Goal: Check status: Check status

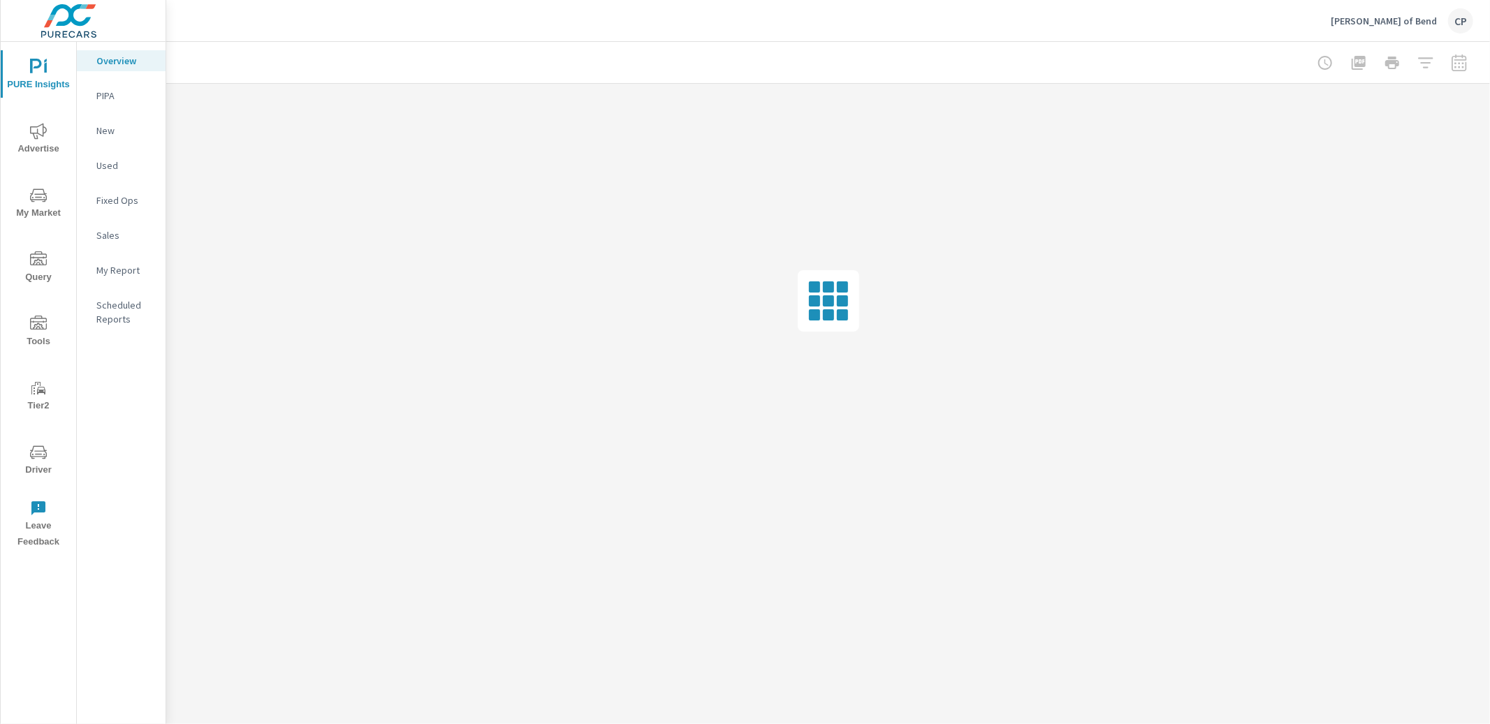
click at [50, 138] on span "Advertise" at bounding box center [38, 140] width 67 height 34
click at [133, 165] on p "Display" at bounding box center [125, 166] width 58 height 14
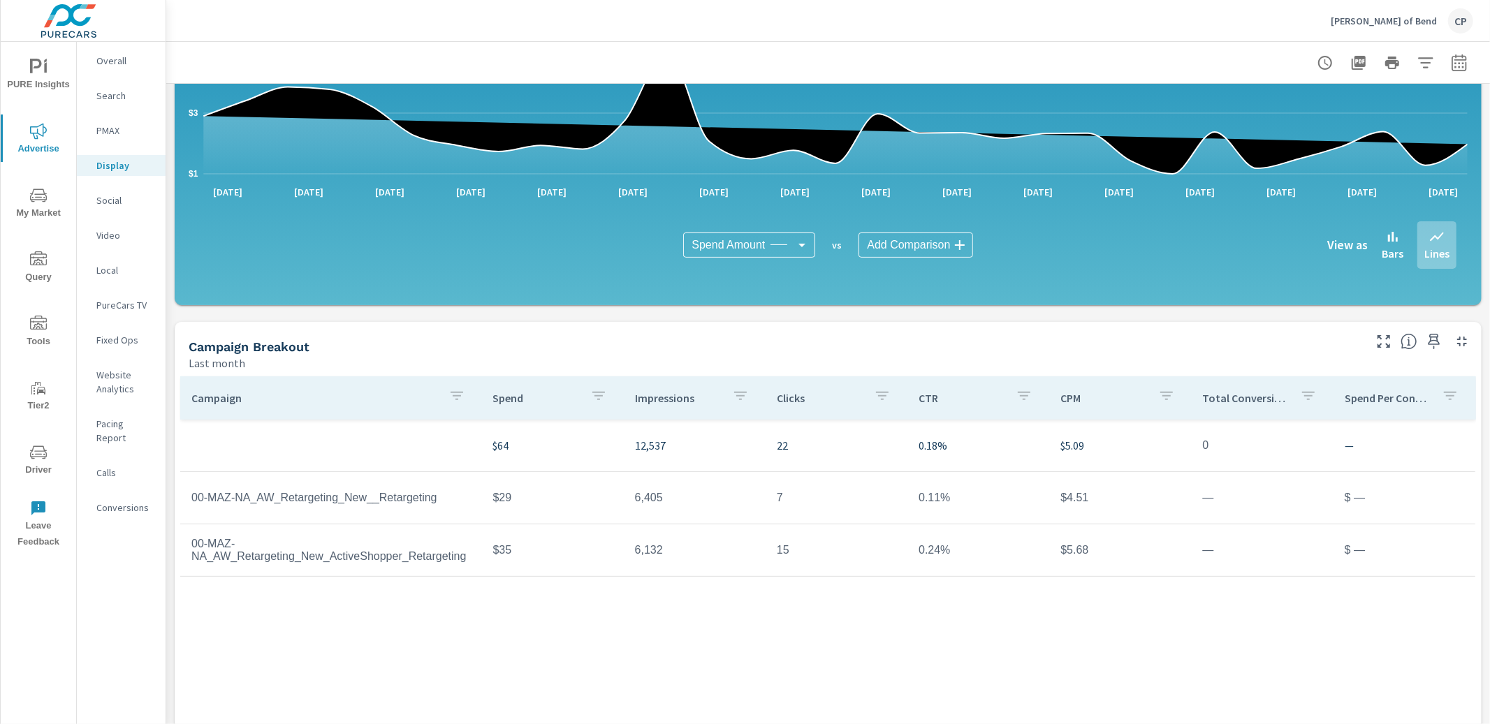
scroll to position [229, 0]
drag, startPoint x: 1472, startPoint y: 54, endPoint x: 1460, endPoint y: 61, distance: 13.8
click at [1472, 54] on div at bounding box center [1392, 63] width 162 height 28
click at [1454, 65] on icon "button" at bounding box center [1459, 62] width 17 height 17
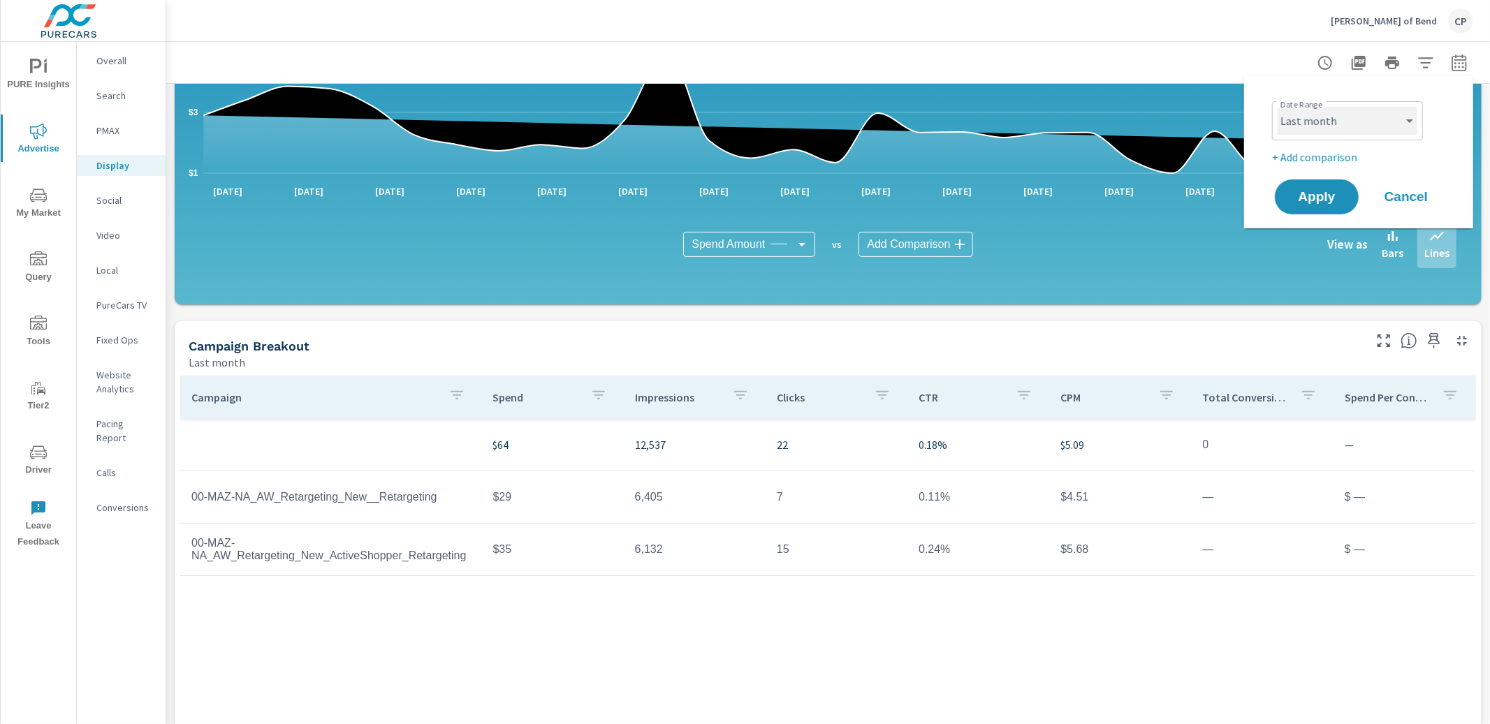
click at [1373, 134] on select "Custom [DATE] Last week Last 7 days Last 14 days Last 30 days Last 45 days Last…" at bounding box center [1348, 121] width 140 height 28
click at [1278, 107] on select "Custom [DATE] Last week Last 7 days Last 14 days Last 30 days Last 45 days Last…" at bounding box center [1348, 121] width 140 height 28
select select "Month to date"
click at [1329, 180] on div "Apply Cancel" at bounding box center [1361, 197] width 179 height 41
click at [1325, 191] on span "Apply" at bounding box center [1316, 197] width 57 height 13
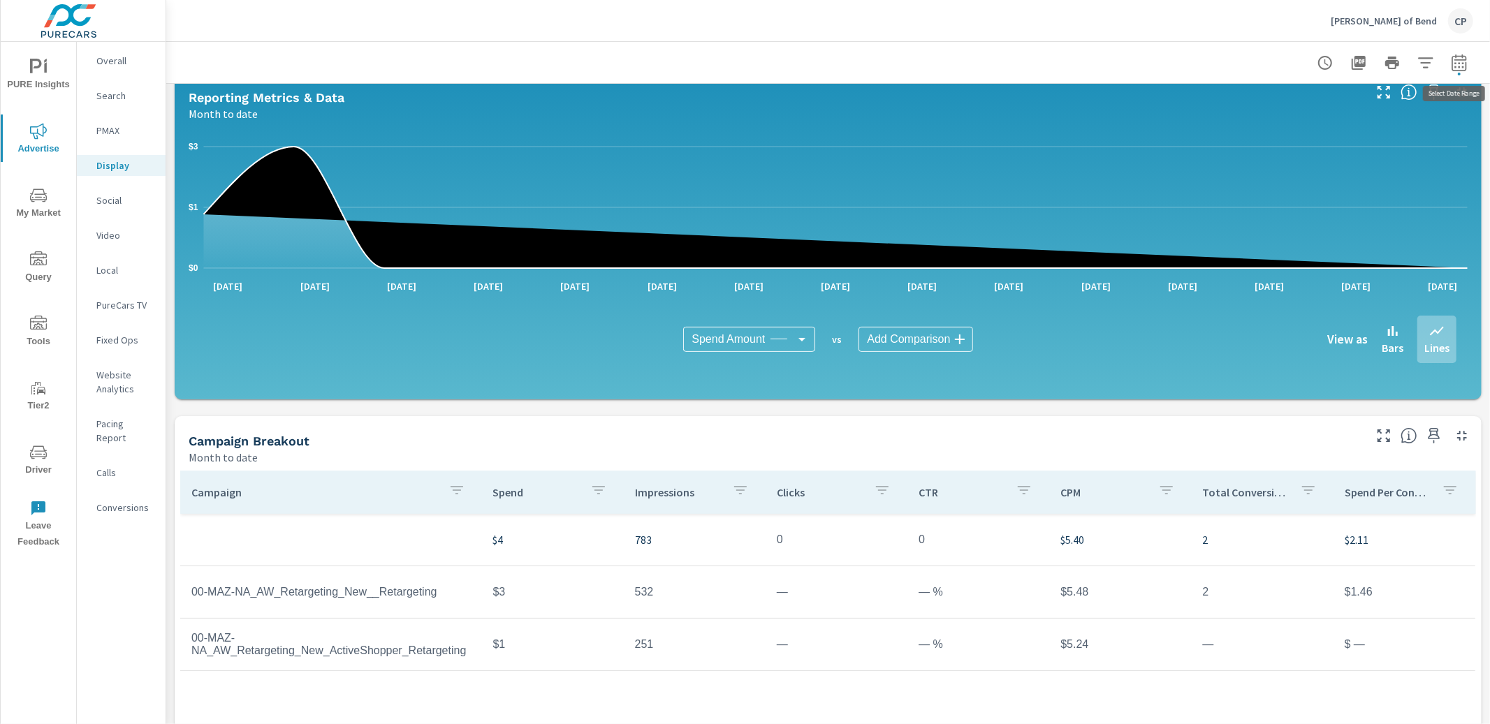
scroll to position [166, 0]
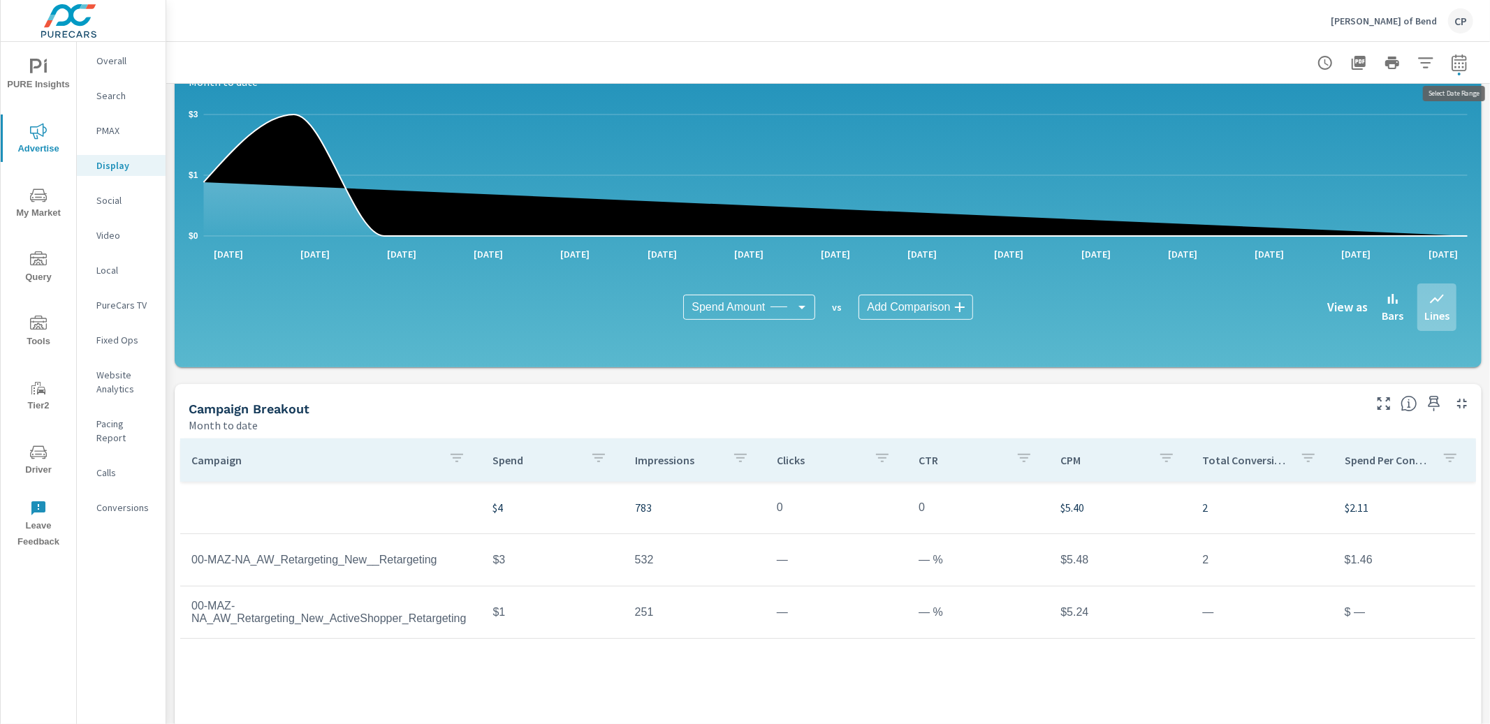
click at [1464, 63] on icon "button" at bounding box center [1459, 62] width 17 height 17
select select "Month to date"
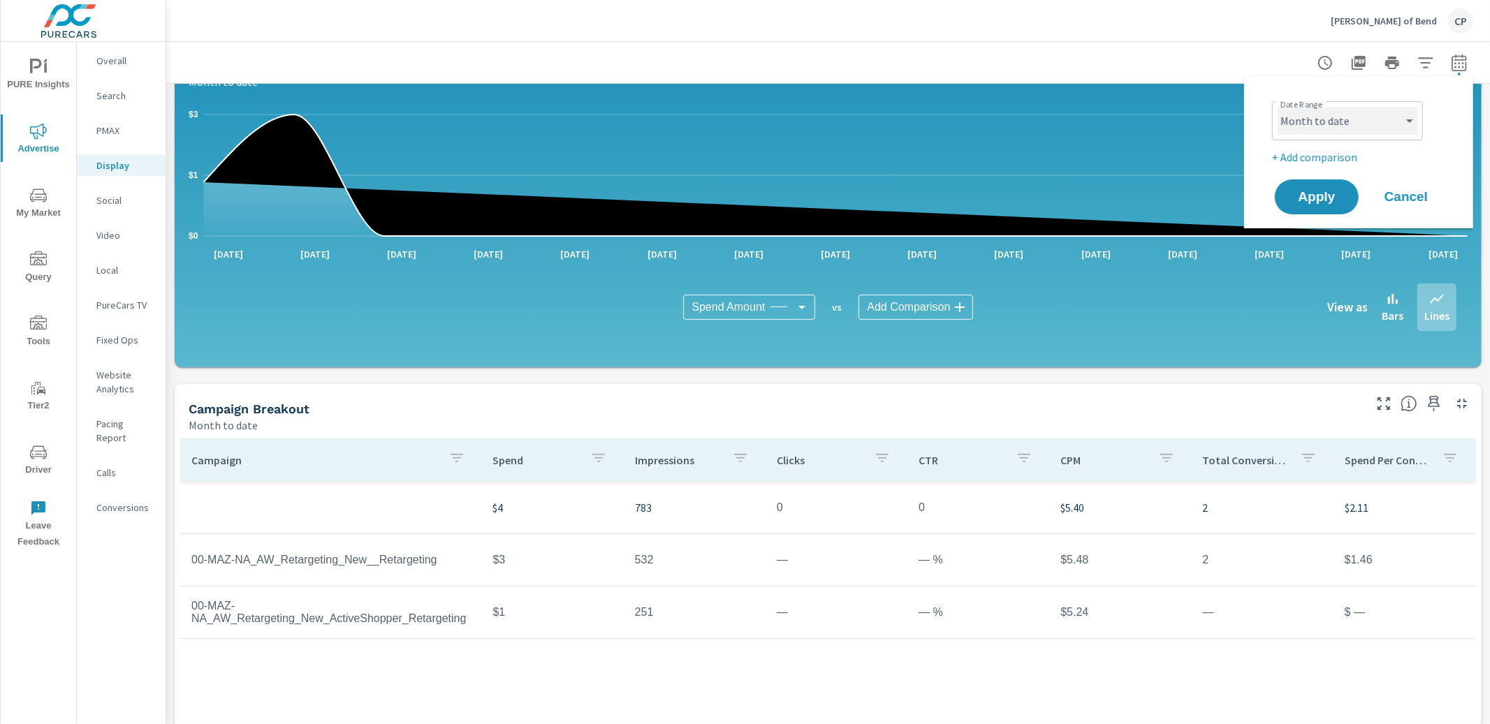
click at [1376, 127] on select "Custom [DATE] Last week Last 7 days Last 14 days Last 30 days Last 45 days Last…" at bounding box center [1348, 121] width 140 height 28
click at [1354, 154] on p "+ Add comparison" at bounding box center [1361, 157] width 179 height 17
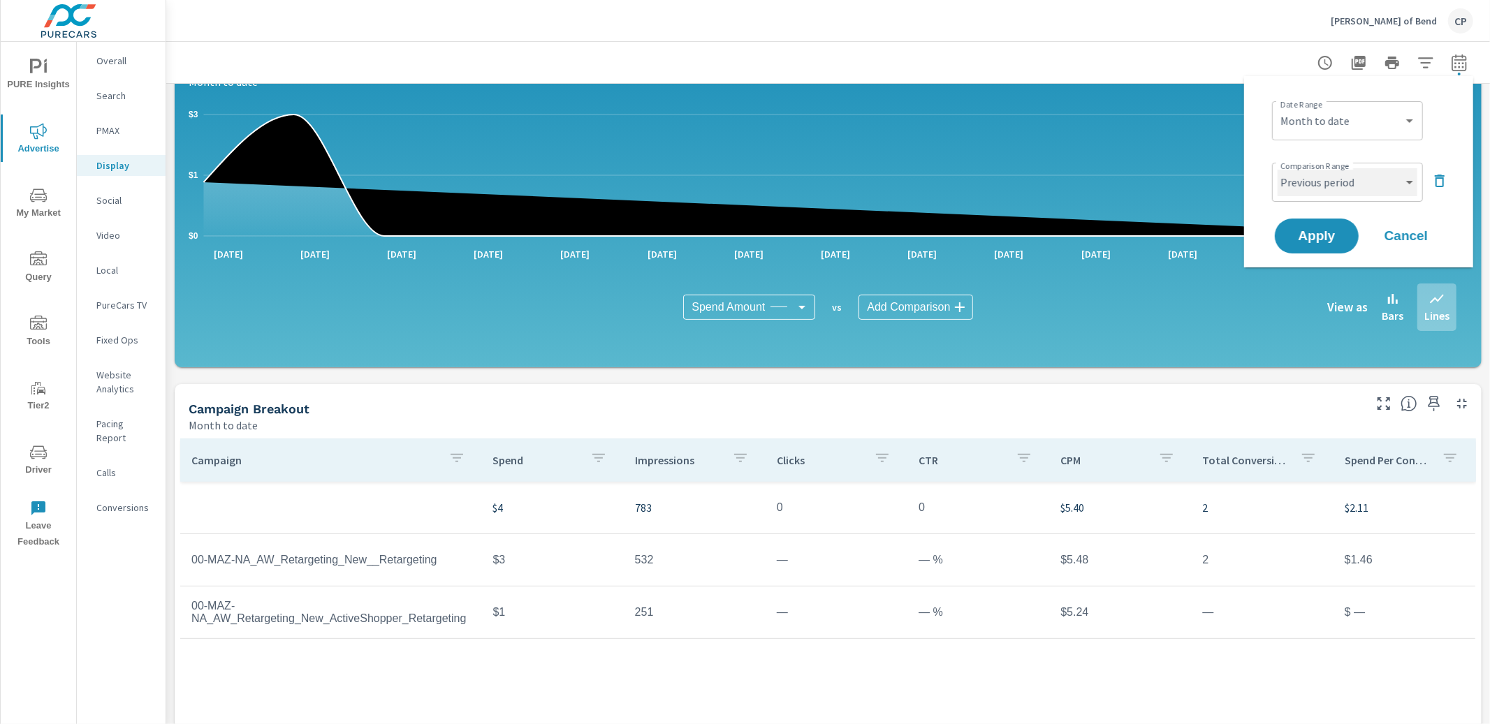
click at [1350, 180] on select "Custom Previous period Previous month Previous year" at bounding box center [1348, 182] width 140 height 28
click at [1278, 168] on select "Custom Previous period Previous month Previous year" at bounding box center [1348, 182] width 140 height 28
select select "custom"
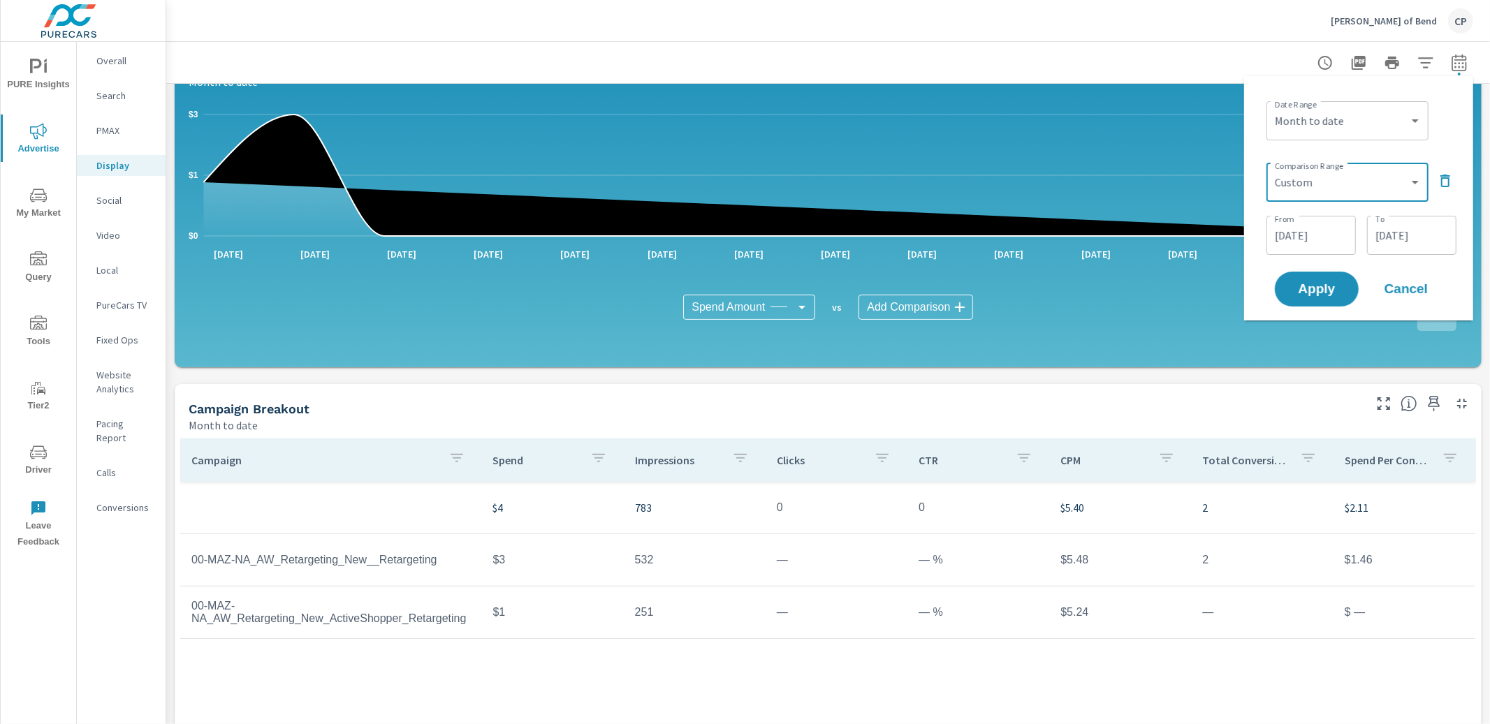
click at [1297, 225] on input "[DATE]" at bounding box center [1311, 235] width 78 height 28
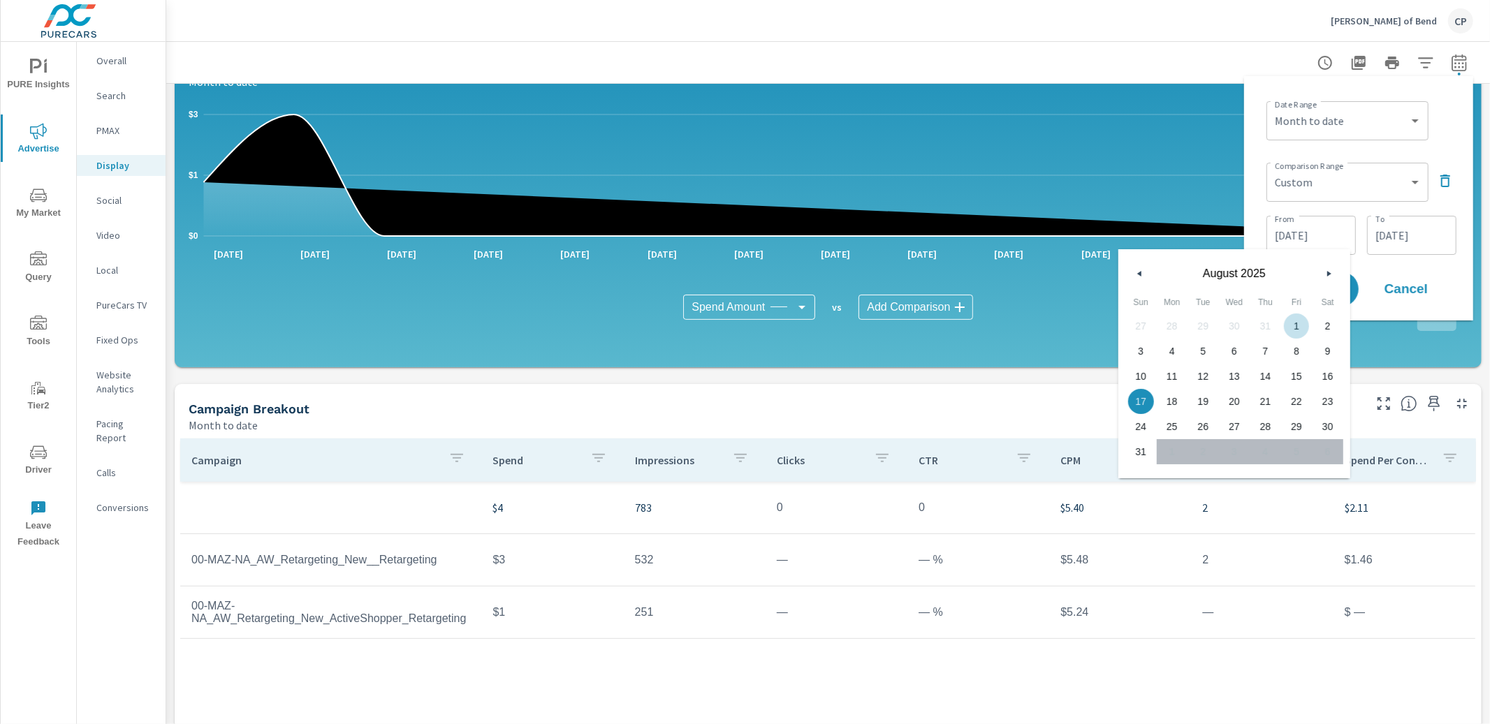
drag, startPoint x: 1289, startPoint y: 321, endPoint x: 1309, endPoint y: 316, distance: 20.3
click at [1292, 321] on span "1" at bounding box center [1296, 326] width 31 height 18
type input "[DATE]"
click at [1375, 258] on div "Date Range Custom [DATE] Last week Last 7 days Last 14 days Last 30 days Last 4…" at bounding box center [1358, 198] width 207 height 222
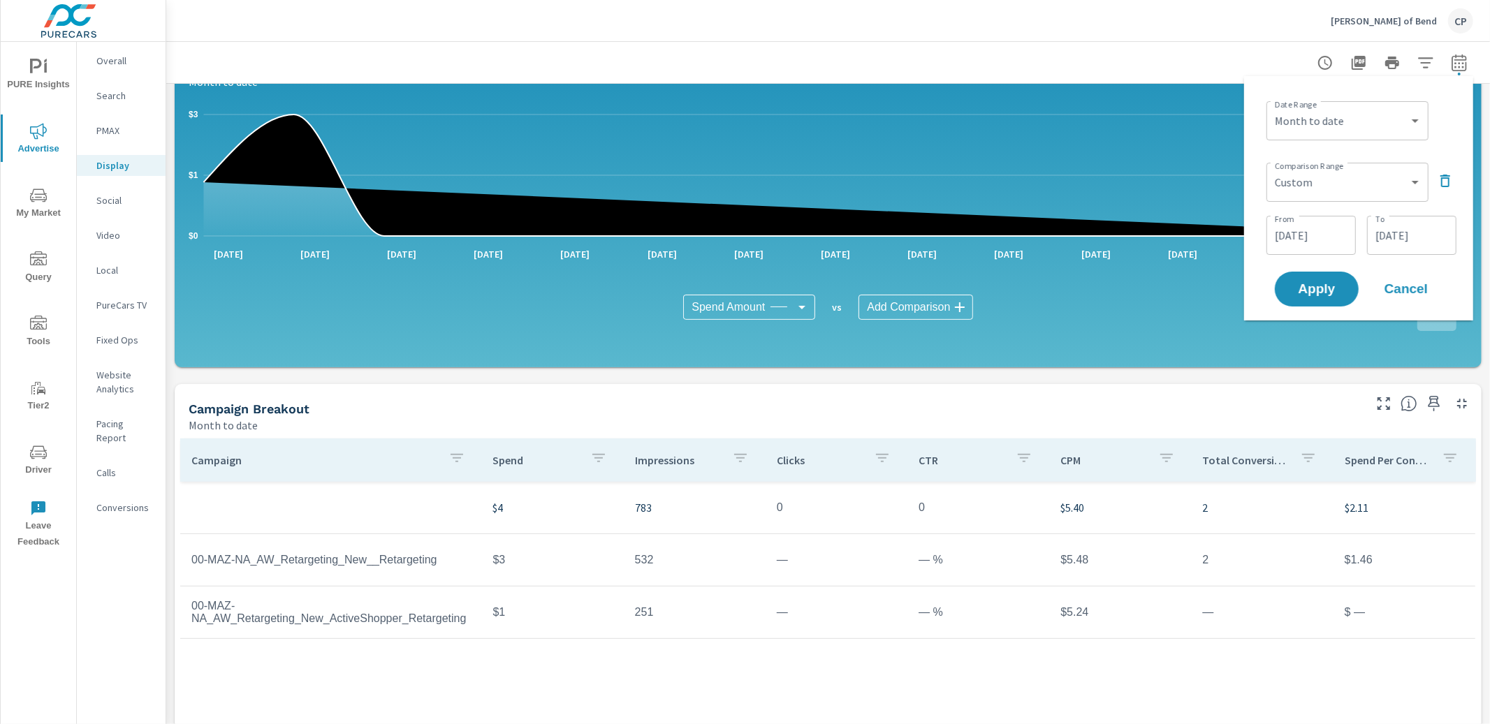
click at [1394, 238] on input "[DATE]" at bounding box center [1412, 235] width 78 height 28
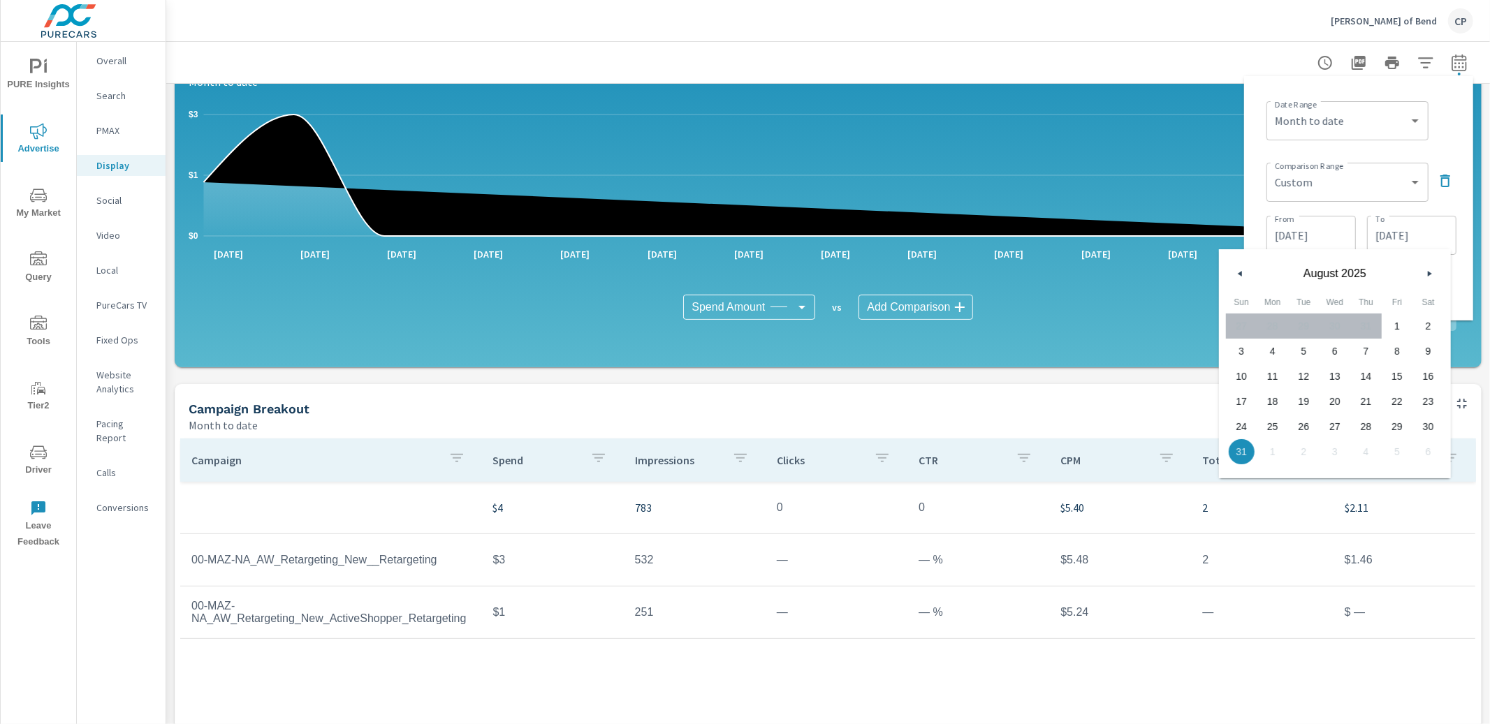
click at [1387, 372] on span "15" at bounding box center [1397, 376] width 31 height 18
type input "[DATE]"
click at [1458, 275] on div "Date Range Custom [DATE] Last week Last 7 days Last 14 days Last 30 days Last 4…" at bounding box center [1358, 198] width 207 height 222
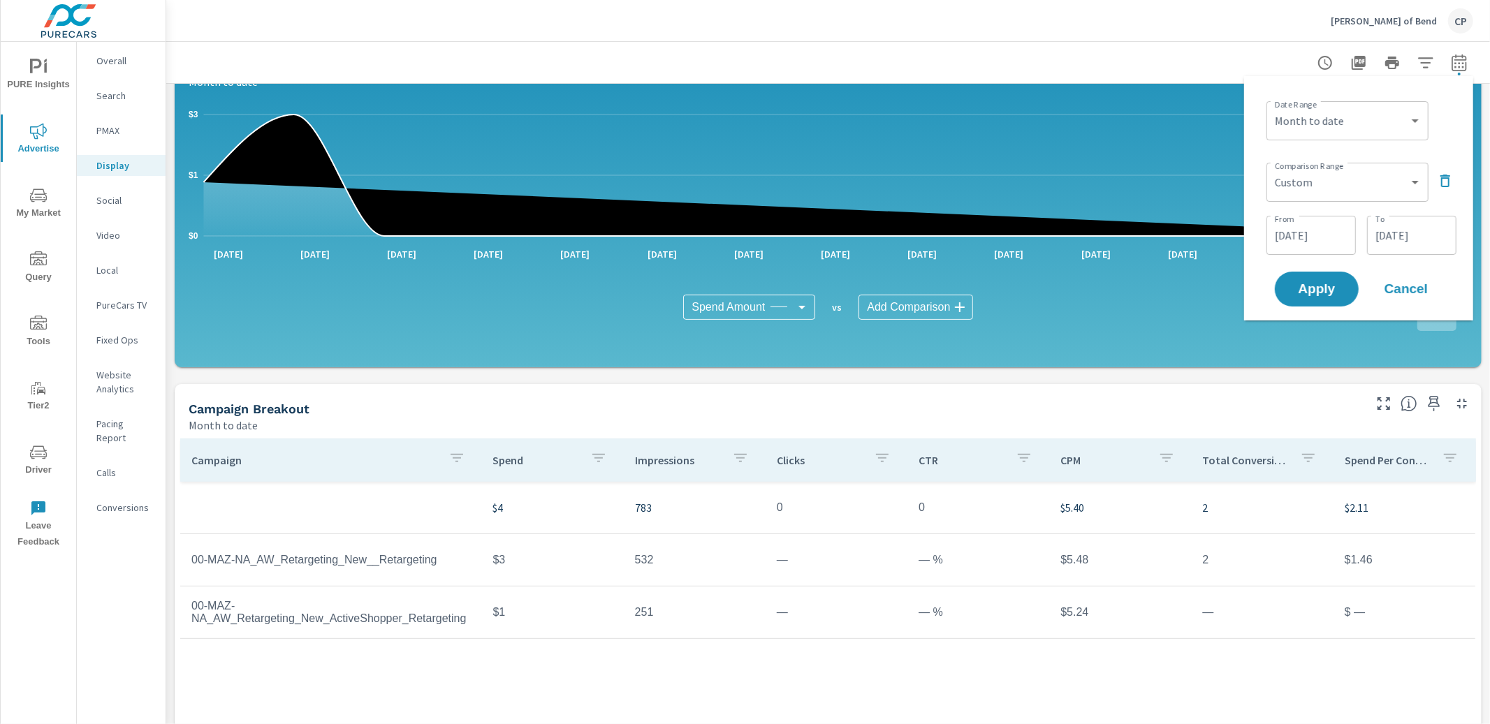
click at [1336, 307] on div "Apply Cancel" at bounding box center [1361, 289] width 179 height 41
click at [1335, 295] on span "Apply" at bounding box center [1316, 289] width 57 height 13
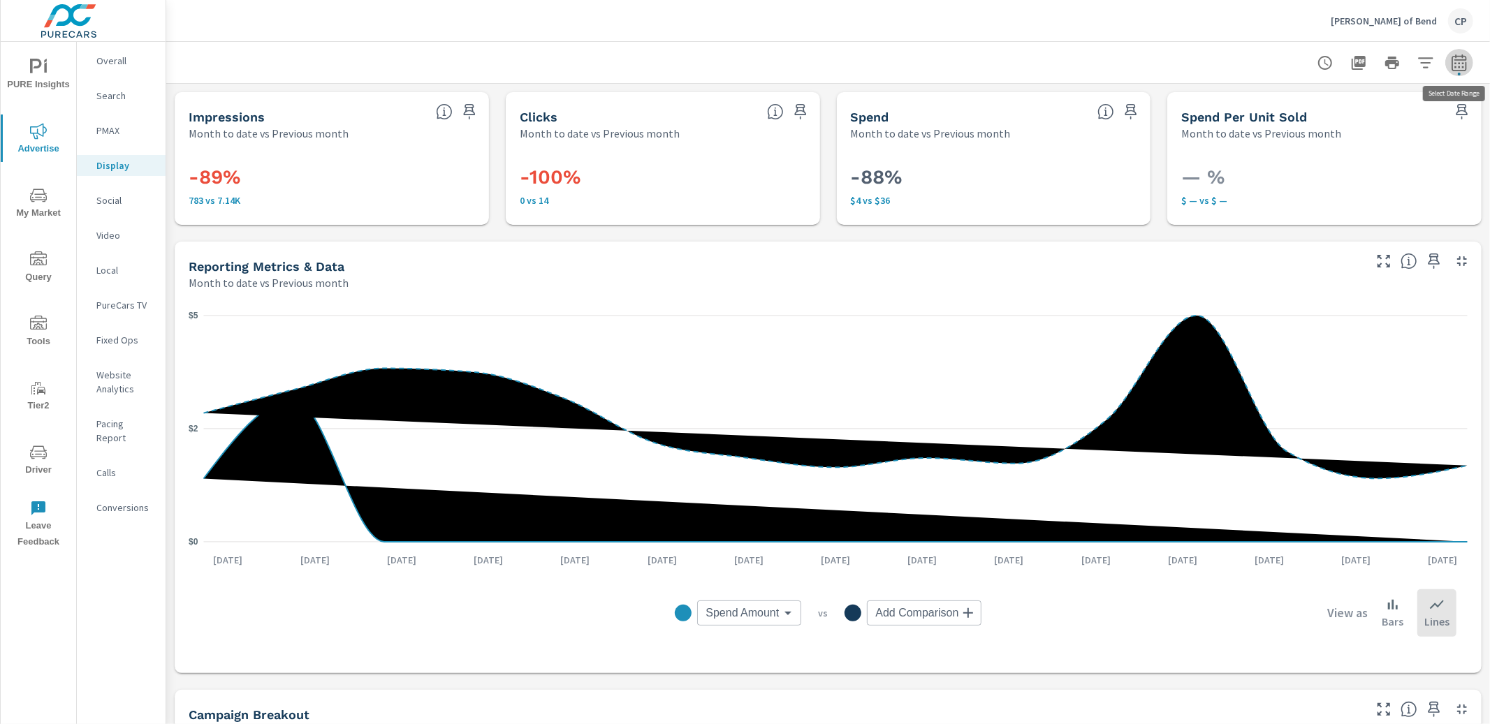
click at [1463, 61] on icon "button" at bounding box center [1459, 62] width 17 height 17
select select "Month to date"
select select "Previous month"
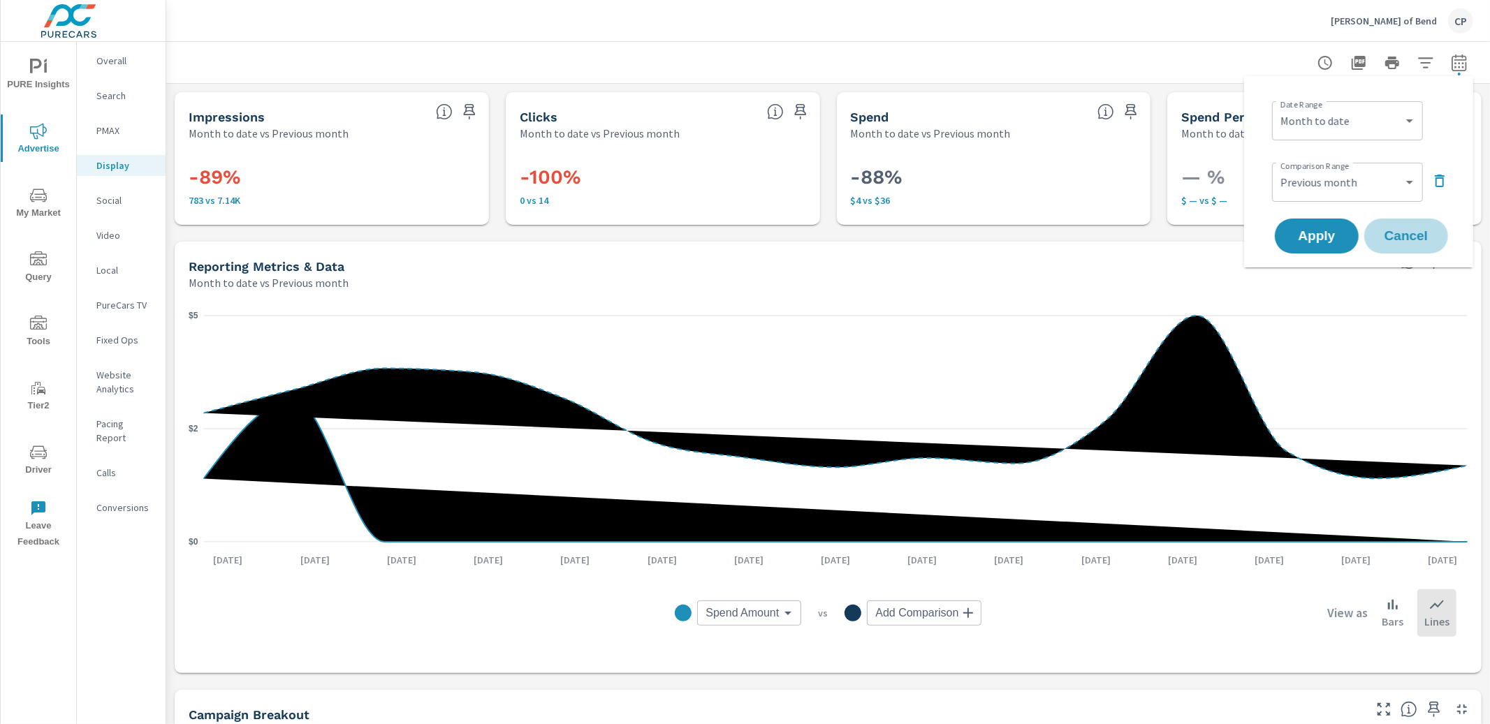
click at [1397, 238] on span "Cancel" at bounding box center [1406, 236] width 56 height 13
